Goal: Transaction & Acquisition: Purchase product/service

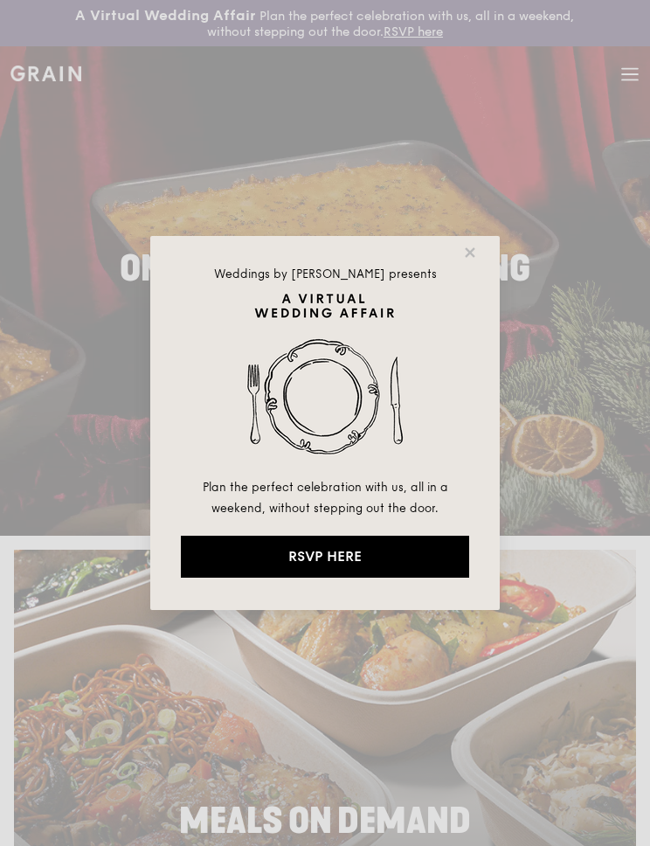
click at [474, 252] on icon at bounding box center [470, 253] width 16 height 16
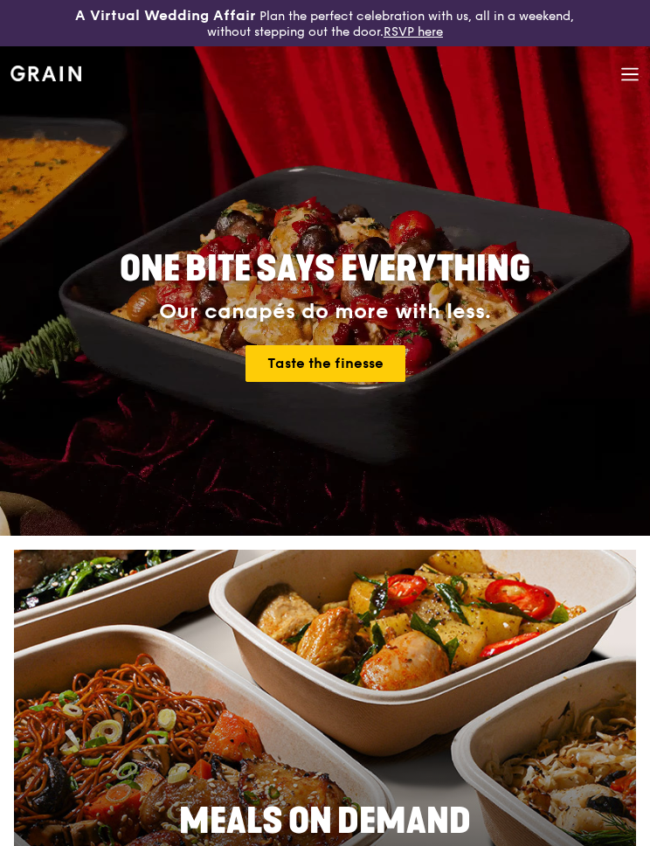
click at [637, 89] on span at bounding box center [629, 75] width 19 height 59
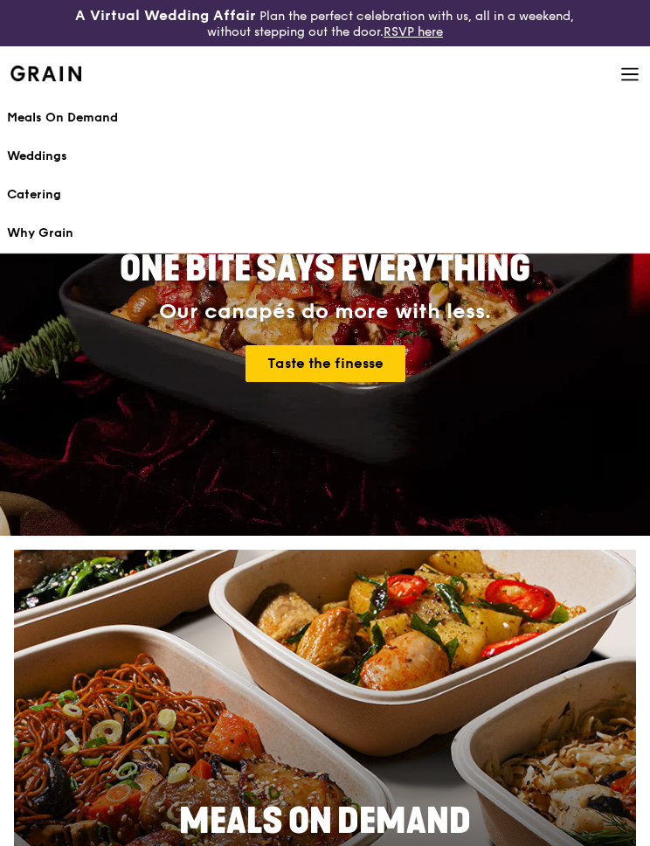
click at [103, 126] on div "Meals On Demand" at bounding box center [325, 117] width 636 height 17
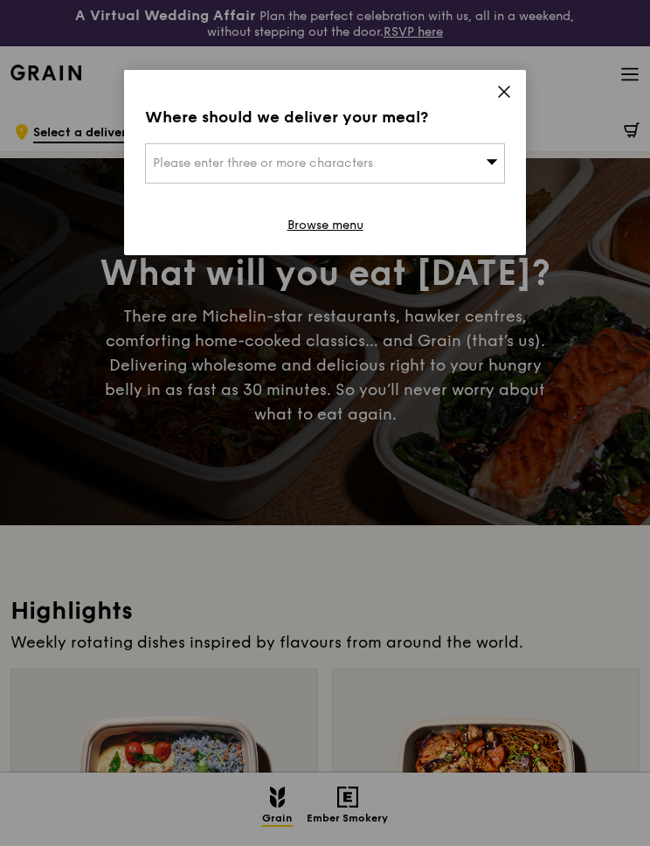
click at [484, 164] on div "Please enter three or more characters" at bounding box center [325, 163] width 360 height 40
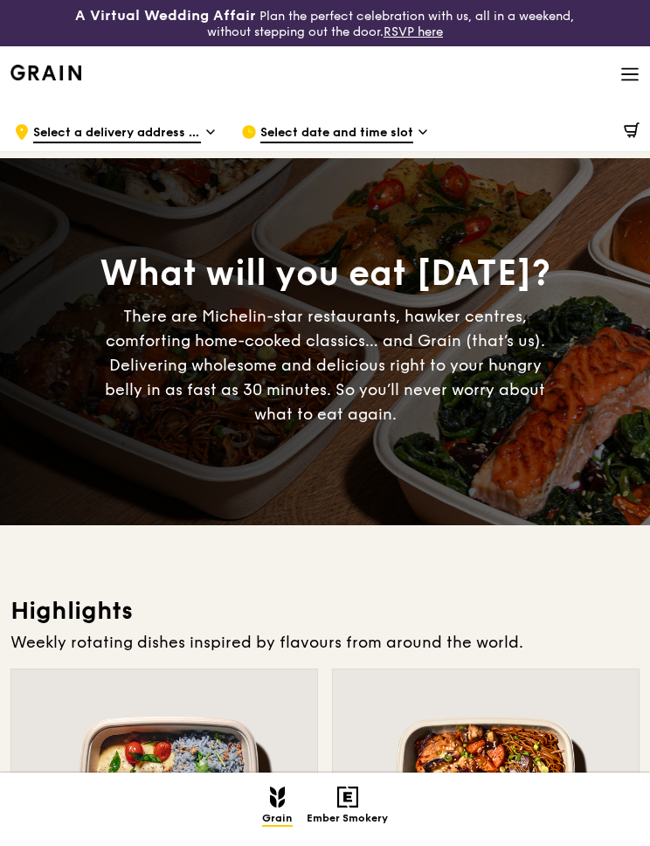
click at [565, 123] on div at bounding box center [553, 132] width 174 height 52
click at [403, 142] on span "Select date and time slot" at bounding box center [336, 133] width 153 height 19
click at [298, 322] on div "There are Michelin-star restaurants, hawker centres, comforting home-cooked cla…" at bounding box center [325, 365] width 456 height 122
click at [158, 134] on span "Select a delivery address or Food Point" at bounding box center [117, 133] width 168 height 19
click at [444, 493] on div "What will you eat [DATE]? There are Michelin-star restaurants, hawker centres, …" at bounding box center [325, 341] width 650 height 367
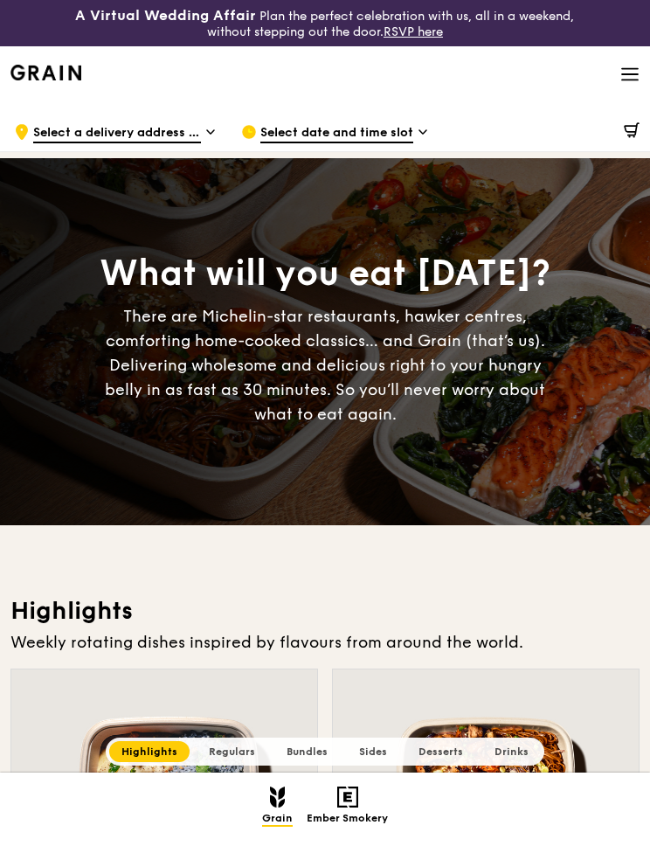
click at [639, 84] on icon at bounding box center [629, 74] width 19 height 19
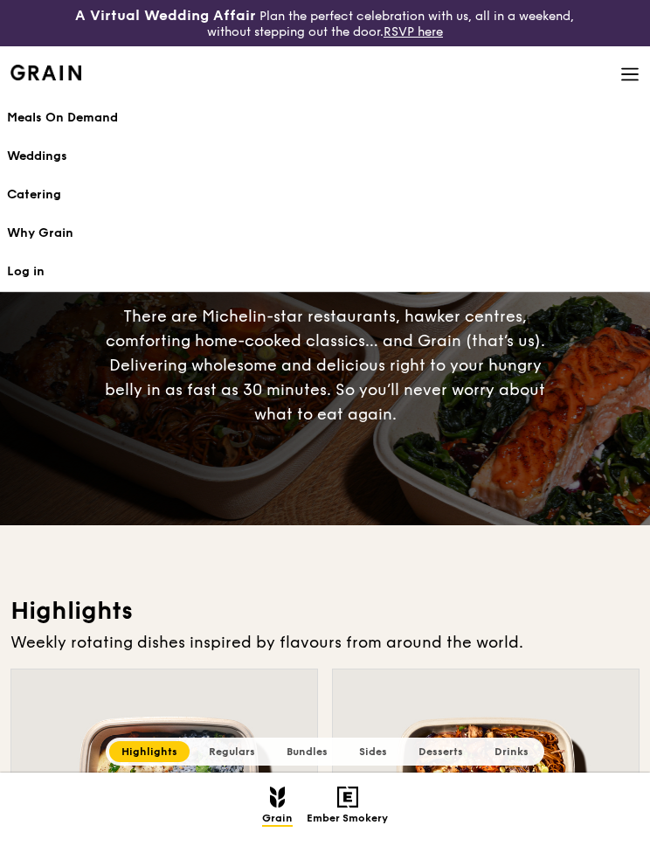
click at [55, 196] on div "Catering" at bounding box center [325, 194] width 636 height 17
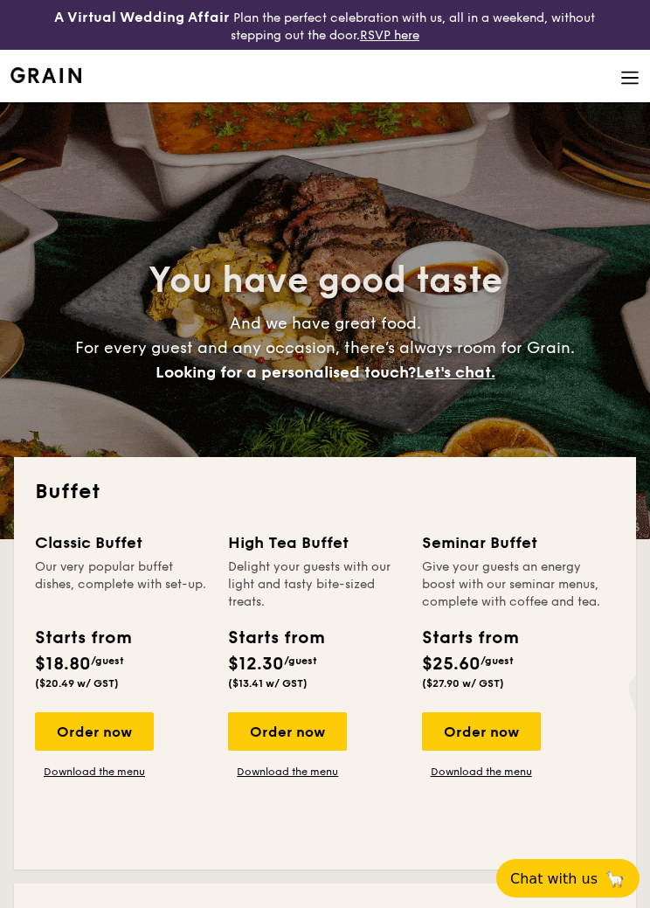
select select
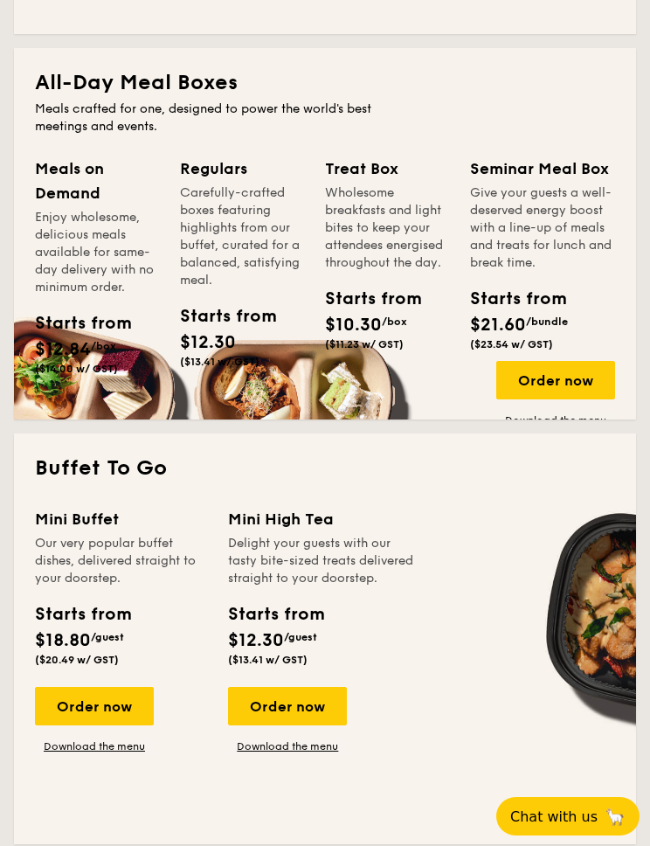
scroll to position [858, 0]
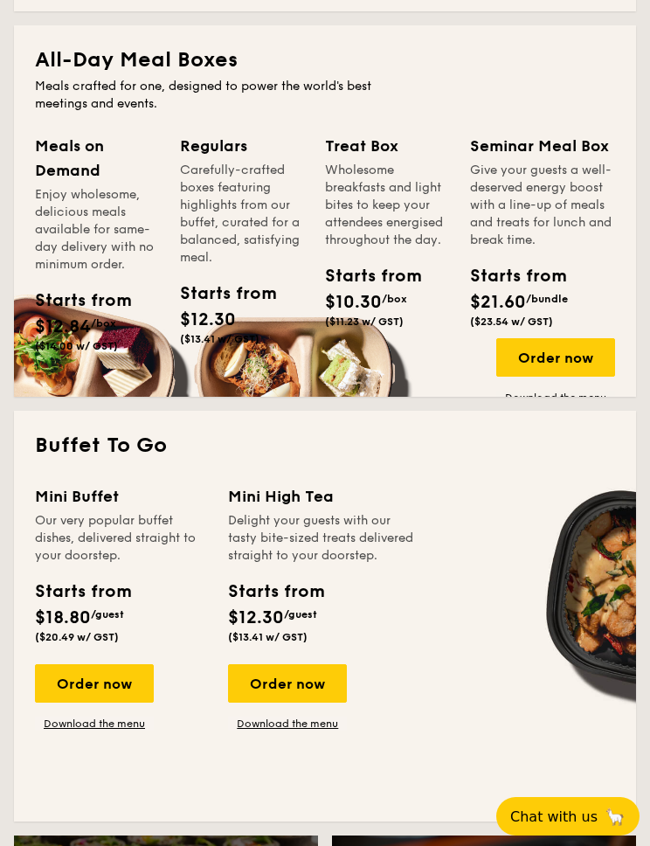
click at [105, 508] on div "Mini Buffet" at bounding box center [121, 496] width 172 height 24
click at [100, 693] on div "Order now" at bounding box center [94, 683] width 119 height 38
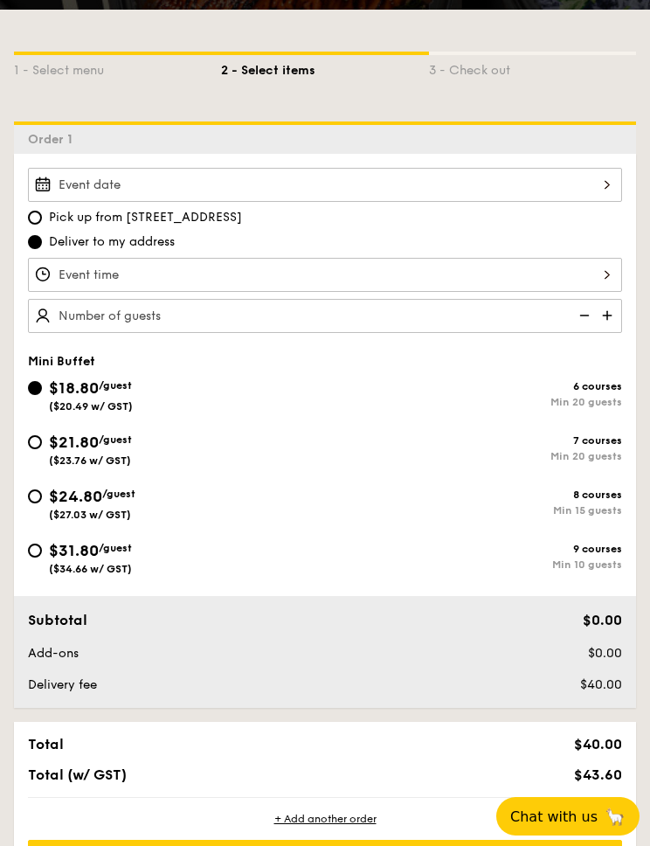
scroll to position [442, 0]
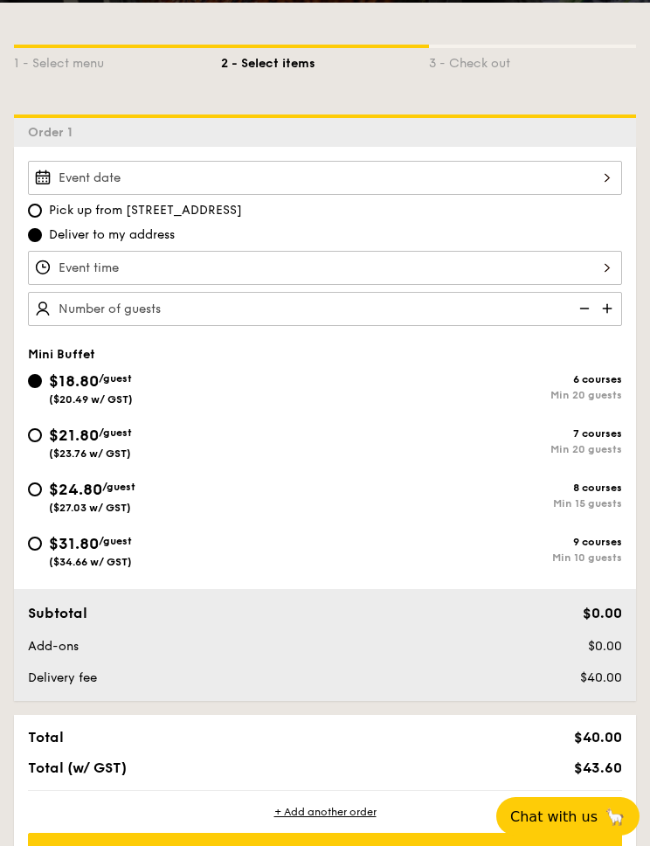
click at [31, 550] on input "$31.80 /guest ($34.66 w/ GST) 9 courses Min 10 guests" at bounding box center [35, 543] width 14 height 14
radio input "true"
radio input "false"
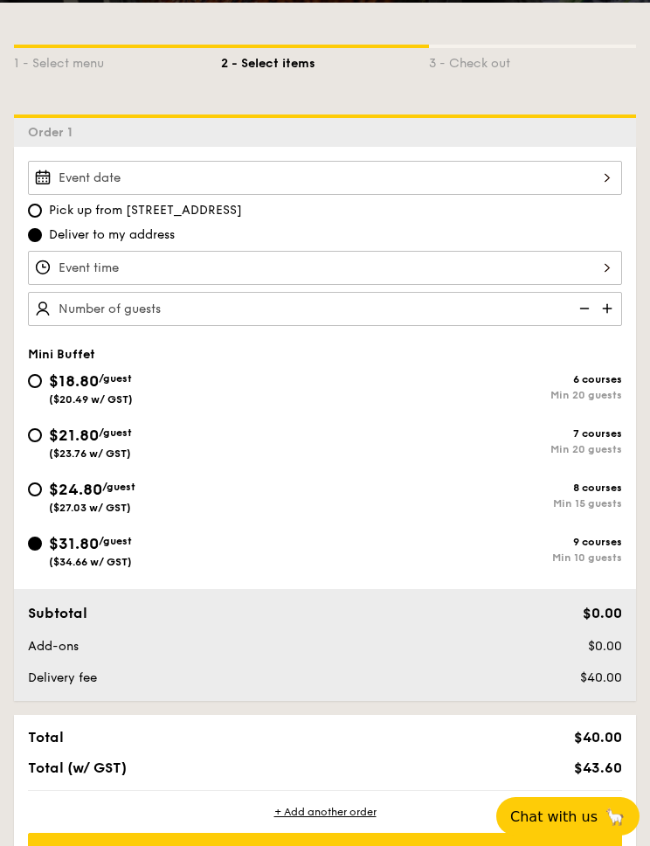
radio input "true"
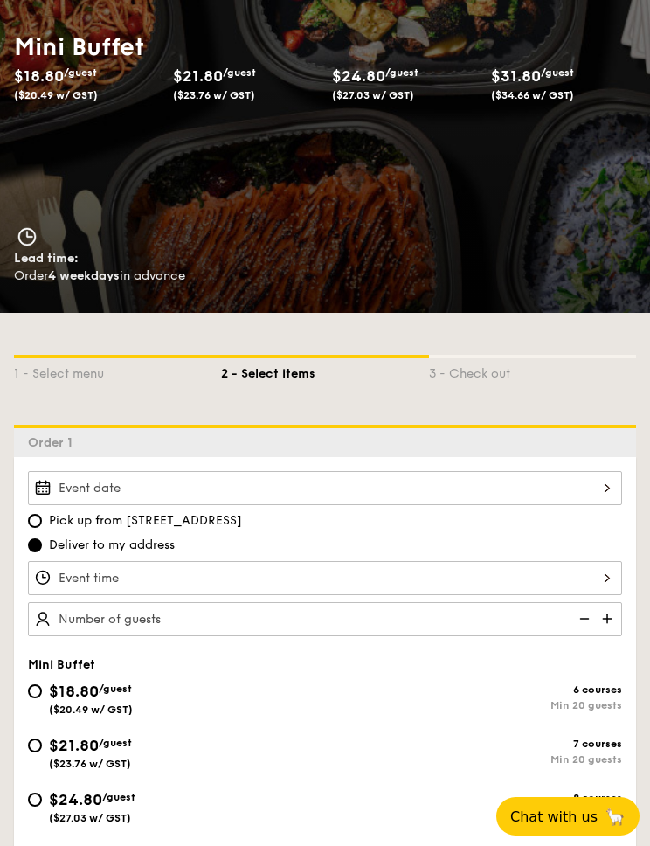
scroll to position [0, 0]
